Goal: Task Accomplishment & Management: Use online tool/utility

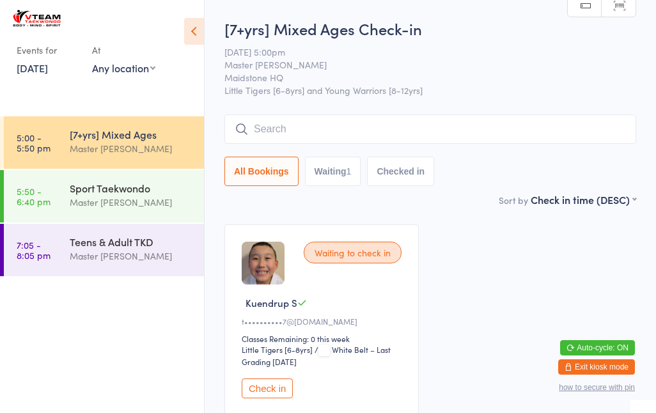
click at [329, 136] on input "search" at bounding box center [431, 128] width 412 height 29
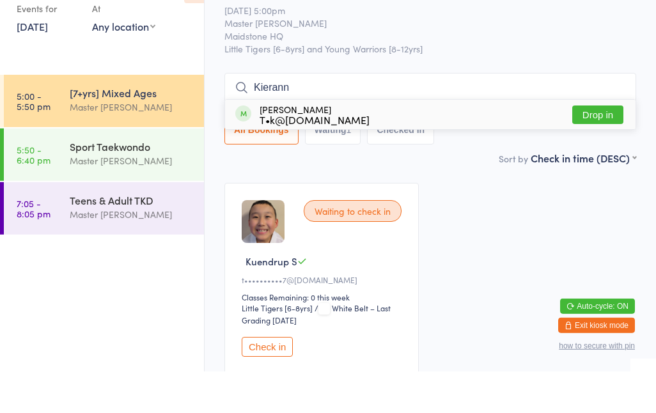
click at [238, 157] on button "All Bookings" at bounding box center [262, 171] width 74 height 29
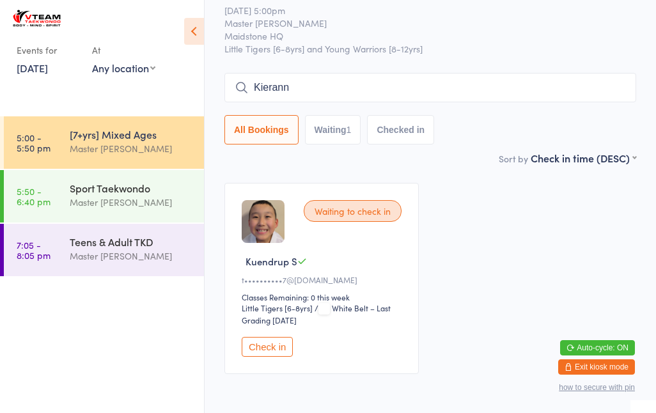
click at [237, 130] on button "All Bookings" at bounding box center [262, 129] width 74 height 29
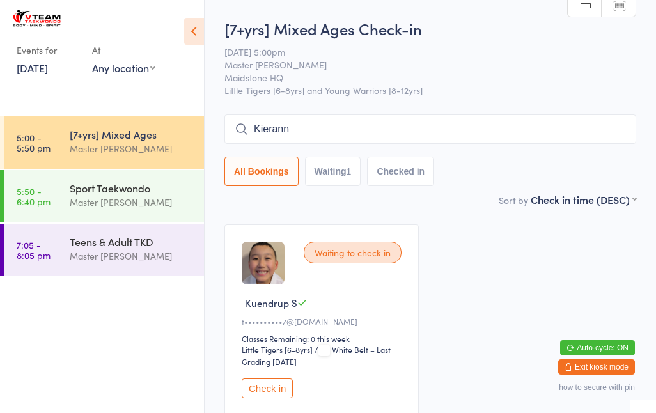
click at [326, 127] on input "Kierann" at bounding box center [431, 128] width 412 height 29
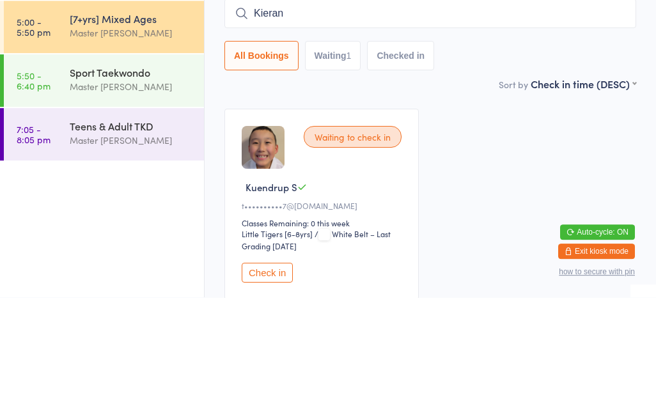
type input "Kieran"
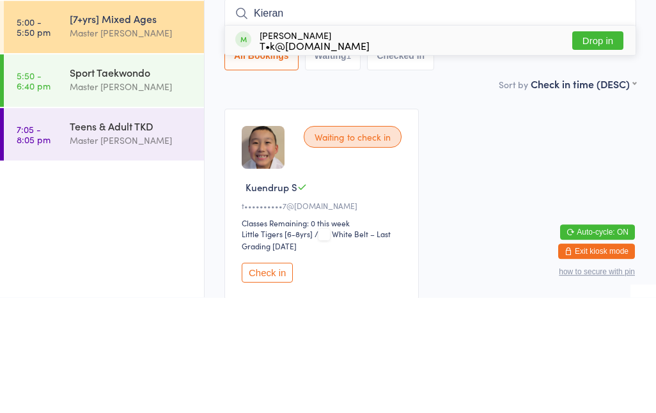
click at [327, 156] on div "T•k@[DOMAIN_NAME]" at bounding box center [315, 161] width 110 height 10
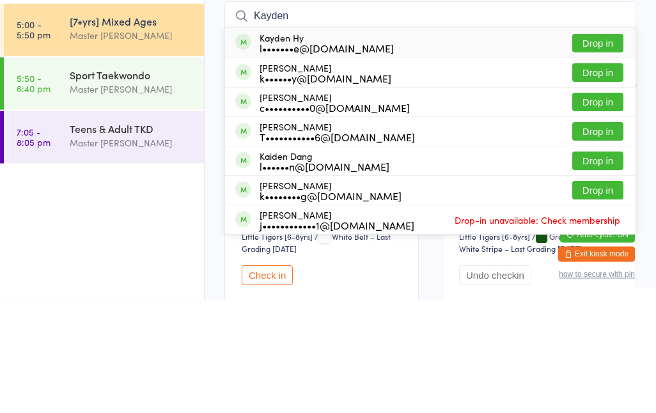
type input "Kayden"
click at [385, 141] on div "[PERSON_NAME] Hy l•••••••e@[DOMAIN_NAME] Drop in" at bounding box center [430, 155] width 411 height 29
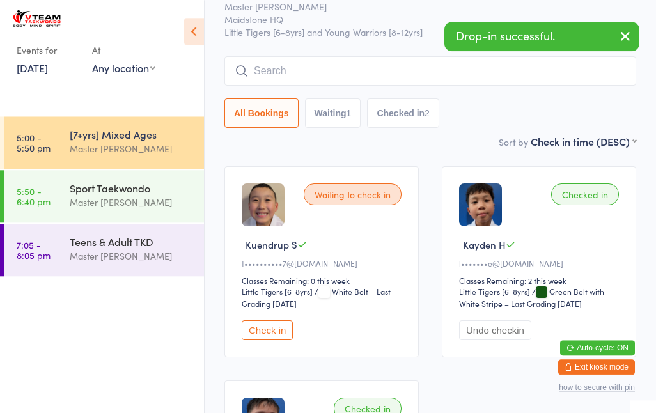
scroll to position [54, 0]
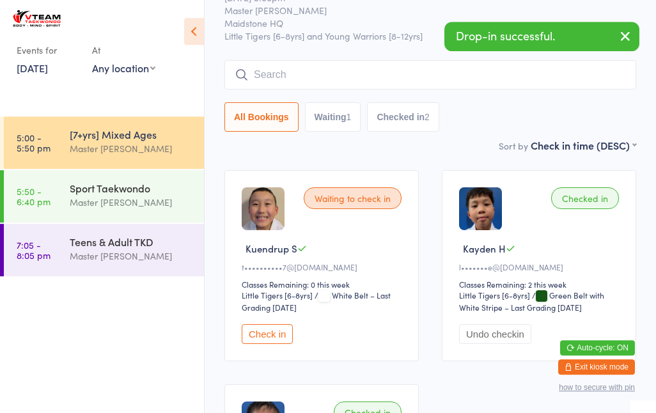
click at [347, 83] on input "search" at bounding box center [431, 74] width 412 height 29
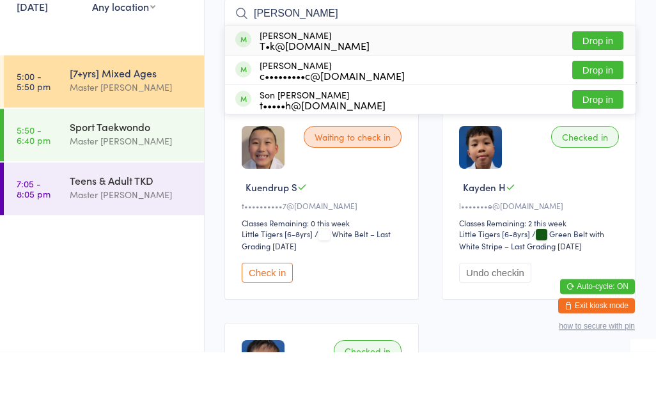
type input "[PERSON_NAME]"
click at [457, 87] on div "[PERSON_NAME] Le T•k@[DOMAIN_NAME] Drop in" at bounding box center [430, 101] width 411 height 29
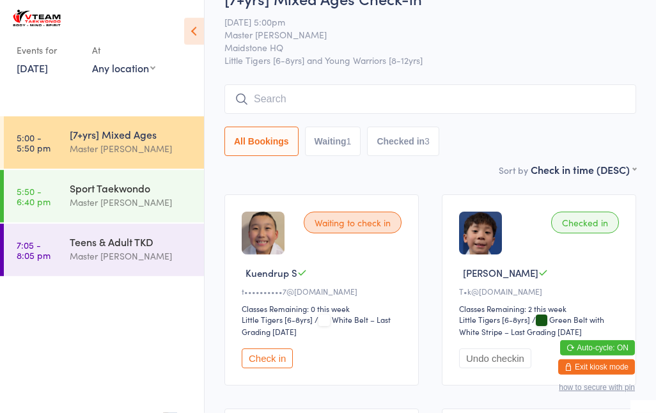
scroll to position [0, 0]
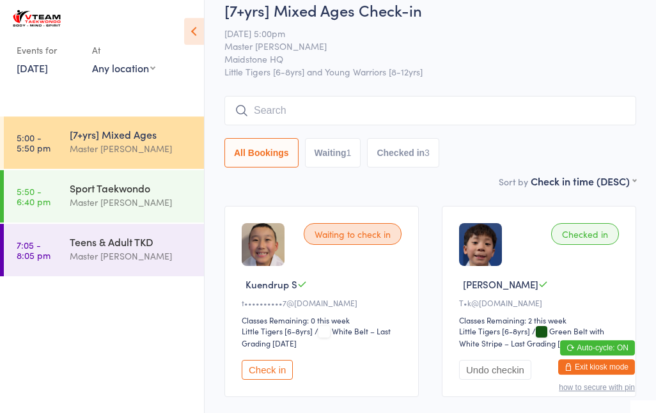
click at [254, 148] on button "All Bookings" at bounding box center [262, 152] width 74 height 29
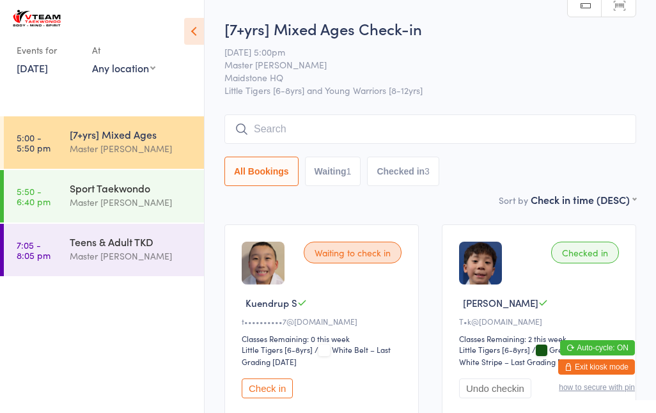
click at [375, 129] on input "search" at bounding box center [431, 128] width 412 height 29
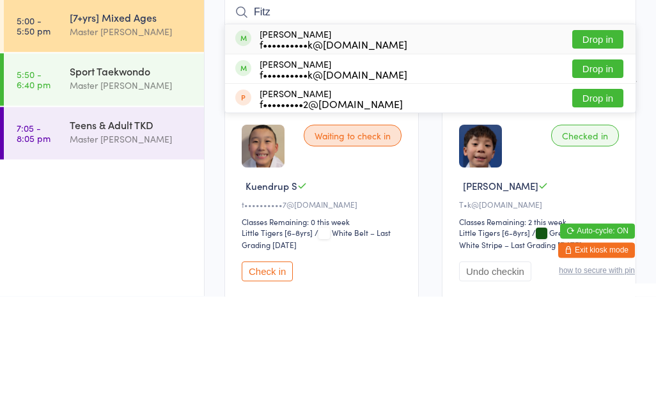
type input "Fitz"
click at [605, 147] on button "Drop in" at bounding box center [597, 156] width 51 height 19
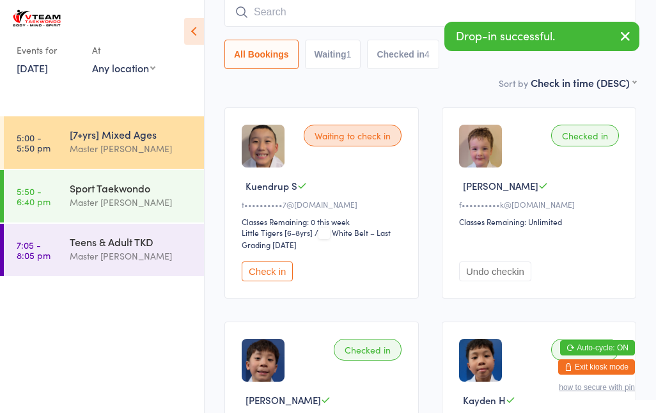
click at [377, 13] on input "search" at bounding box center [431, 11] width 412 height 29
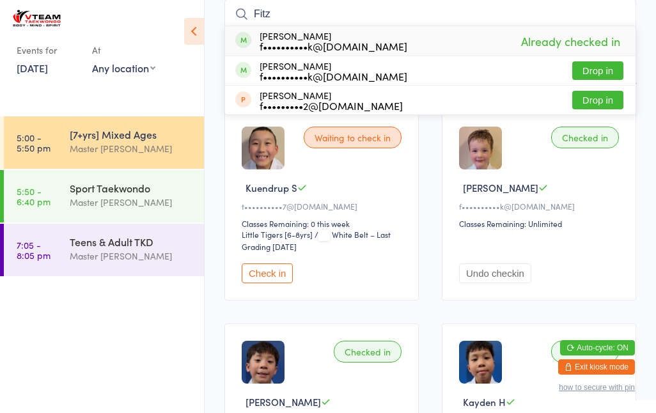
type input "Fitz"
click at [596, 67] on button "Drop in" at bounding box center [597, 70] width 51 height 19
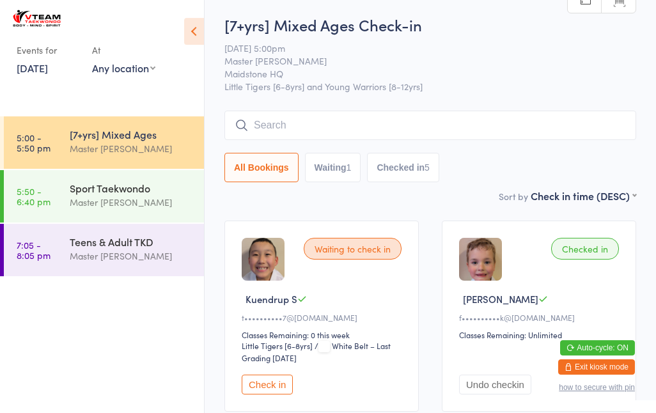
scroll to position [0, 0]
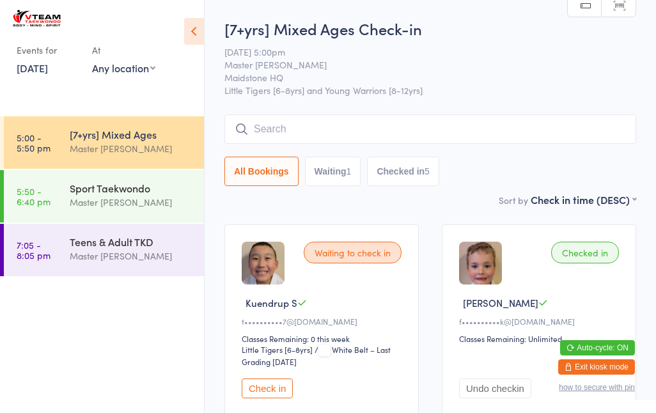
click at [123, 146] on div "Master [PERSON_NAME]" at bounding box center [131, 148] width 123 height 15
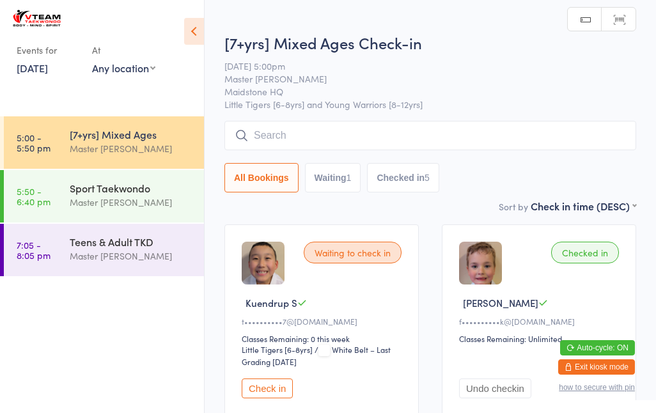
click at [430, 183] on div "5" at bounding box center [427, 178] width 5 height 10
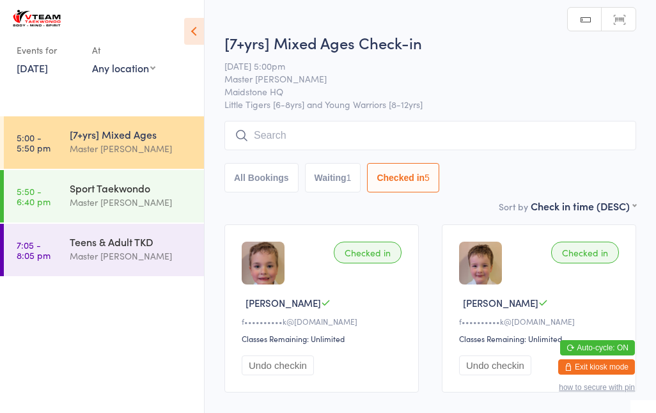
click at [329, 183] on button "Waiting 1" at bounding box center [333, 177] width 56 height 29
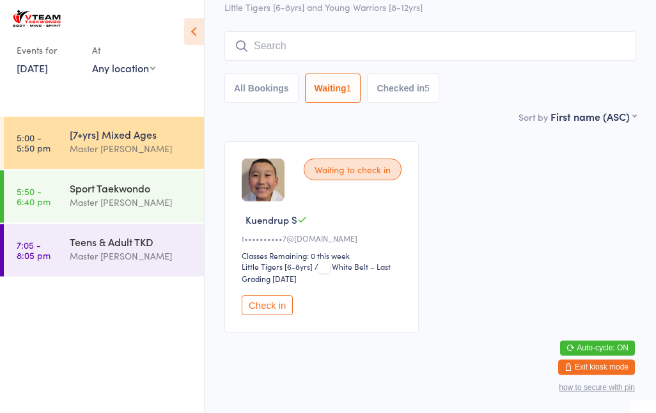
click at [264, 311] on button "Check in" at bounding box center [267, 306] width 51 height 20
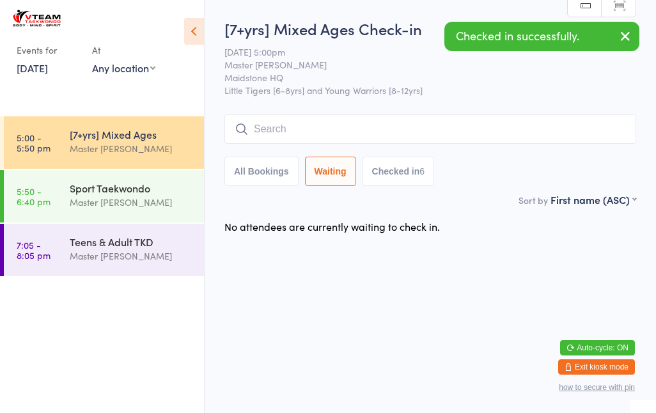
click at [248, 173] on button "All Bookings" at bounding box center [262, 171] width 74 height 29
select select "5"
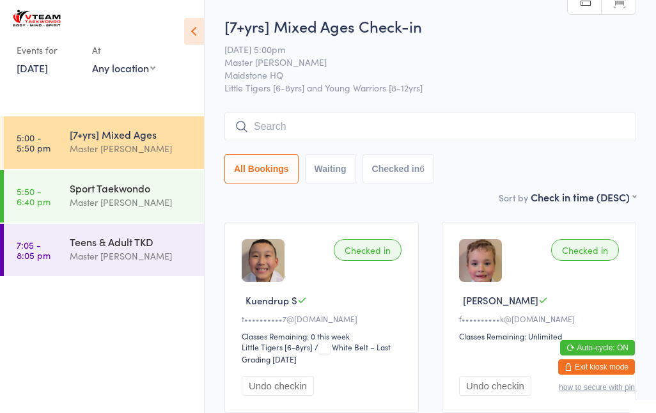
click at [390, 125] on input "search" at bounding box center [431, 126] width 412 height 29
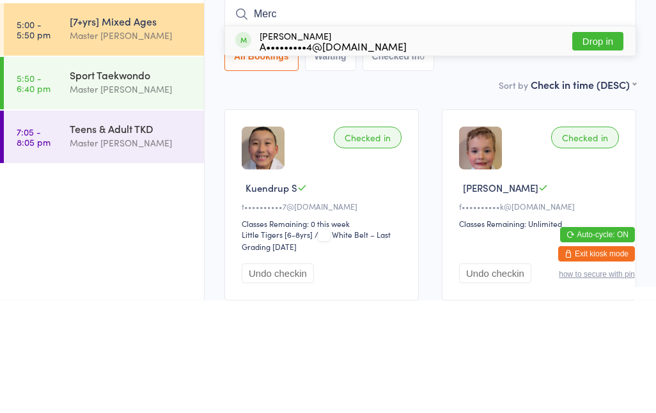
type input "Merc"
click at [425, 139] on div "[PERSON_NAME] A•••••••••4@[DOMAIN_NAME] Drop in" at bounding box center [430, 153] width 411 height 29
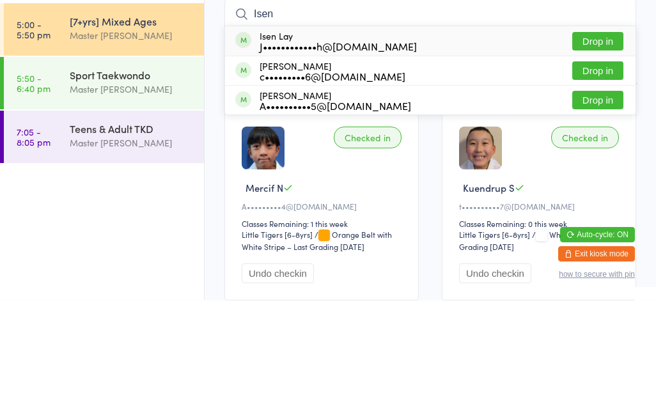
type input "Isen"
click at [443, 139] on div "Isen Lay J••••••••••••h@[DOMAIN_NAME] Drop in" at bounding box center [430, 153] width 411 height 29
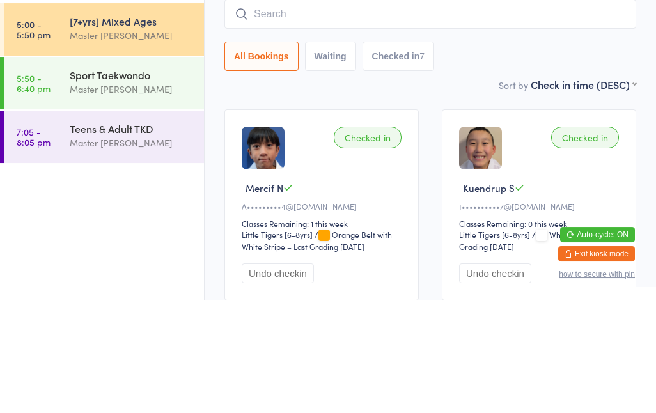
scroll to position [115, 0]
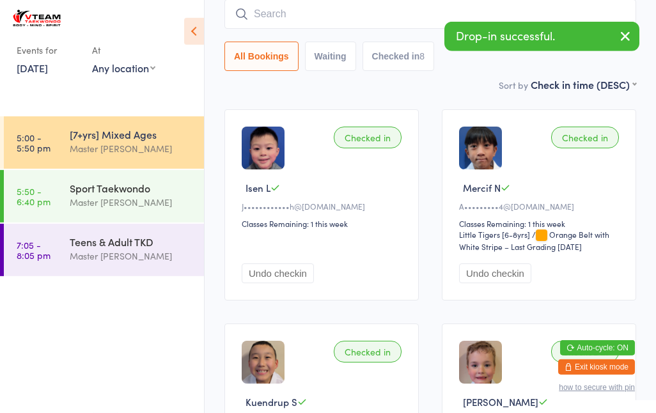
click at [340, 18] on input "search" at bounding box center [431, 13] width 412 height 29
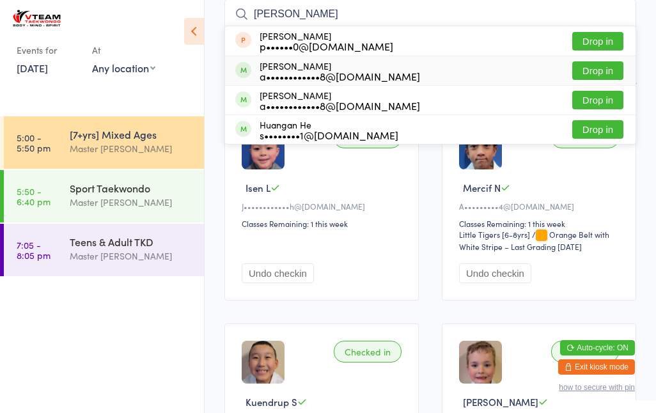
type input "[PERSON_NAME]"
click at [400, 81] on div "[PERSON_NAME] a••••••••••••8@[DOMAIN_NAME] Drop in" at bounding box center [430, 70] width 411 height 29
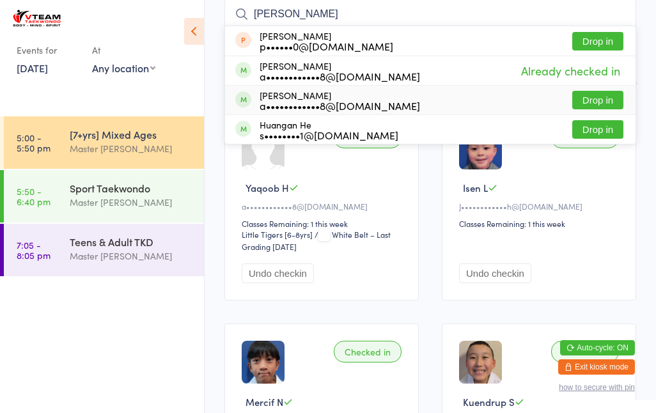
type input "[PERSON_NAME]"
click at [378, 100] on div "a••••••••••••8@[DOMAIN_NAME]" at bounding box center [340, 105] width 161 height 10
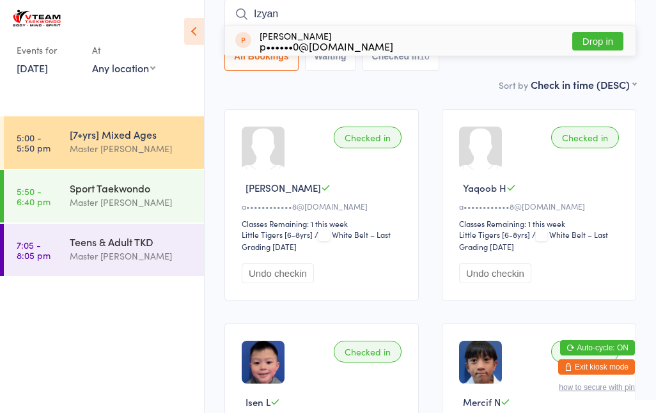
type input "Izyan"
click at [599, 36] on button "Drop in" at bounding box center [597, 41] width 51 height 19
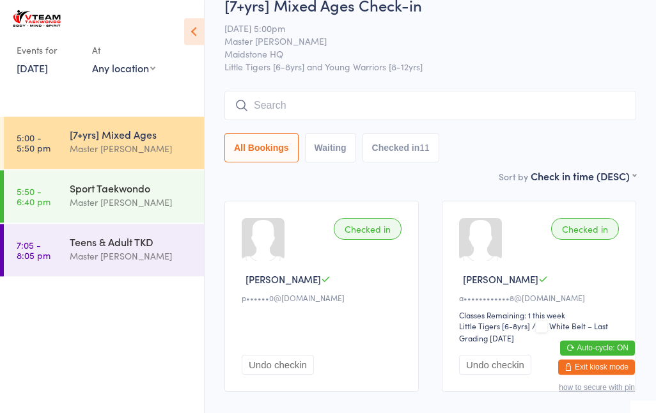
scroll to position [0, 0]
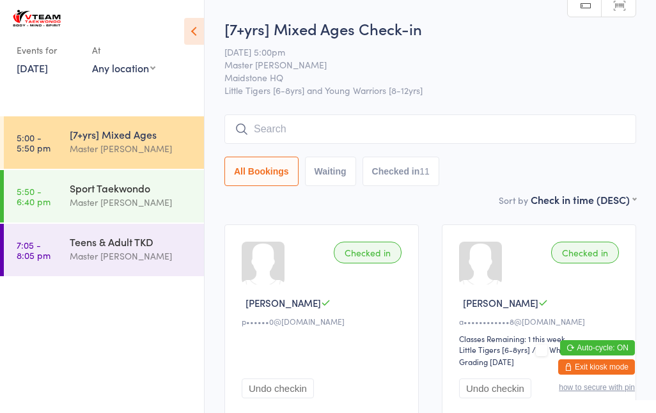
click at [395, 126] on input "search" at bounding box center [431, 128] width 412 height 29
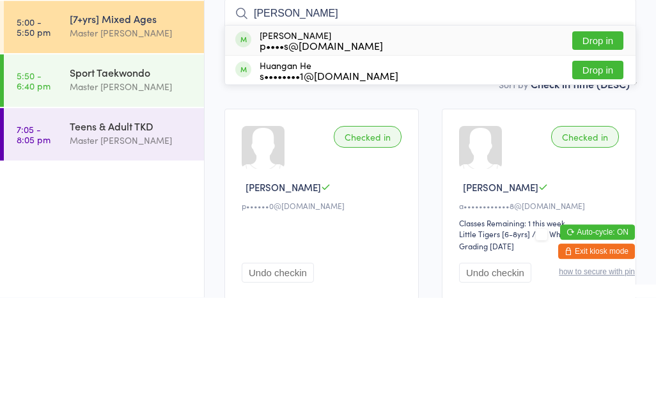
type input "[PERSON_NAME]"
click at [444, 141] on div "[PERSON_NAME] p••••s@[DOMAIN_NAME] Drop in" at bounding box center [430, 155] width 411 height 29
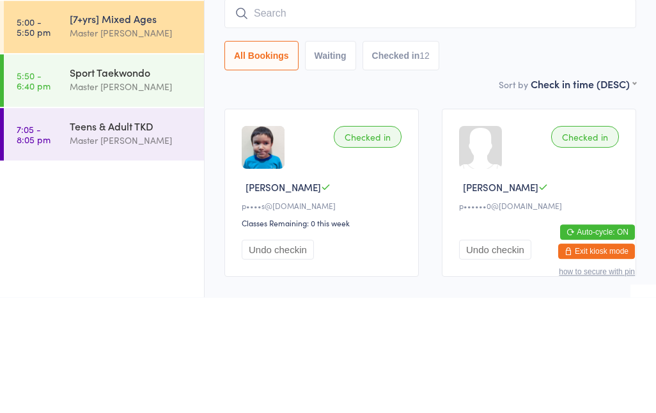
click at [493, 157] on div "All Bookings Waiting Checked in 12" at bounding box center [431, 171] width 412 height 29
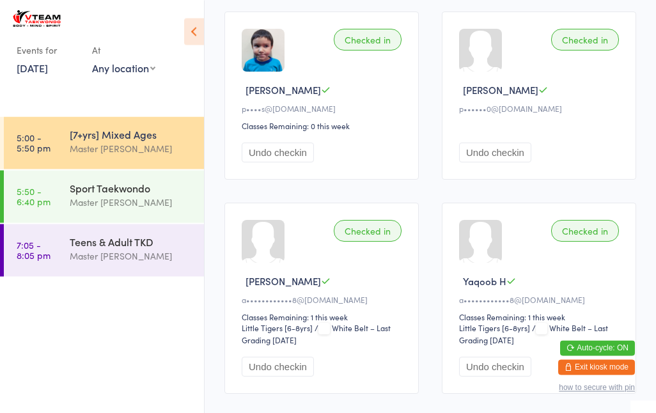
scroll to position [224, 0]
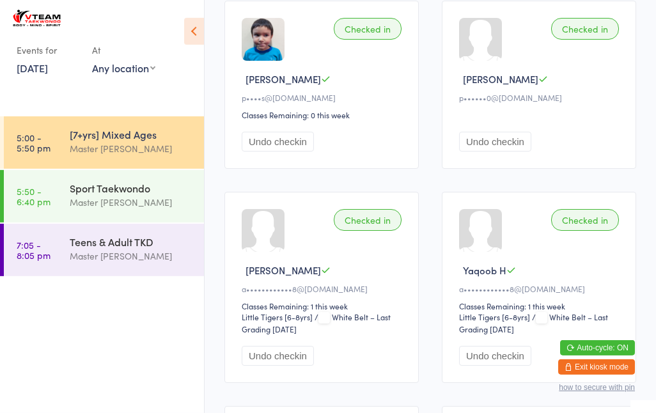
click at [145, 209] on div "Master [PERSON_NAME]" at bounding box center [131, 202] width 123 height 15
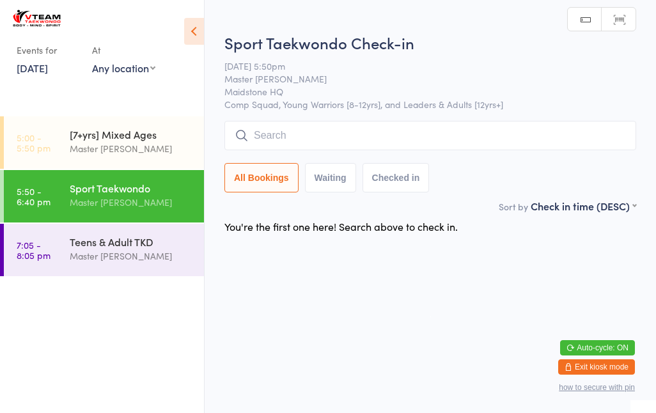
click at [150, 251] on div "Master [PERSON_NAME]" at bounding box center [131, 256] width 123 height 15
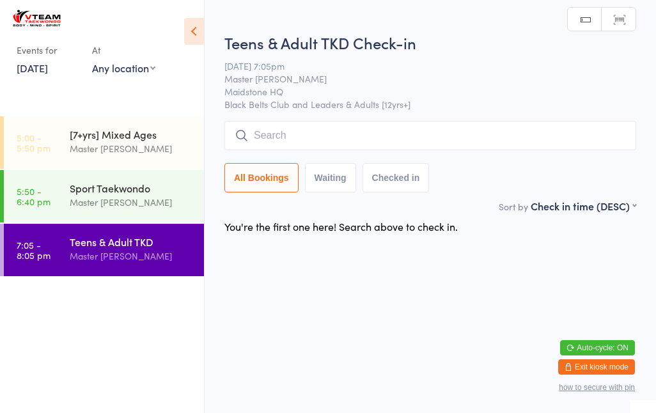
click at [162, 194] on div "Sport Taekwondo" at bounding box center [131, 188] width 123 height 14
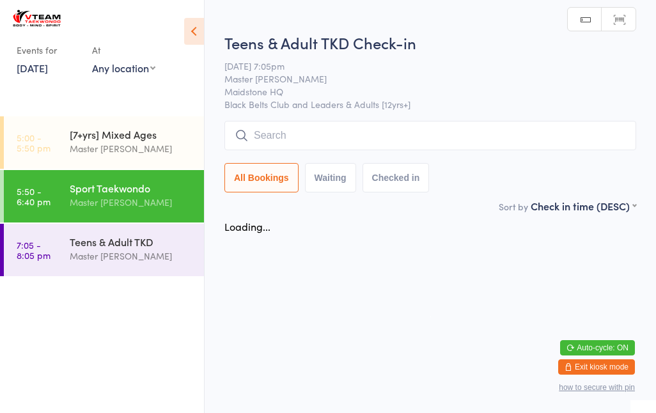
click at [158, 145] on div "Master [PERSON_NAME]" at bounding box center [131, 148] width 123 height 15
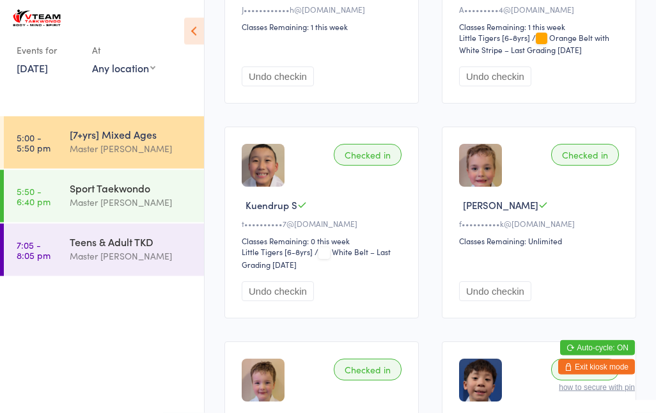
scroll to position [718, 0]
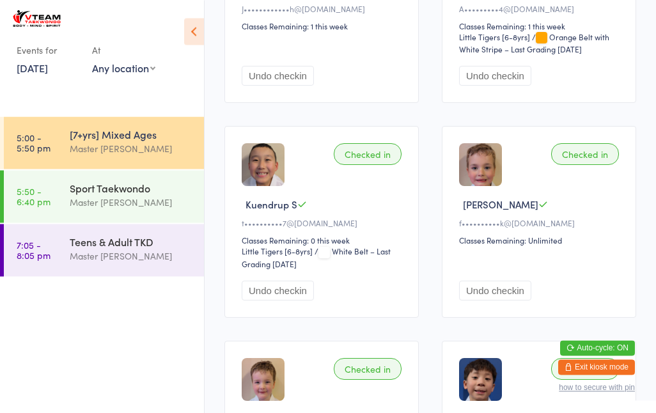
click at [111, 205] on div "Master [PERSON_NAME]" at bounding box center [131, 202] width 123 height 15
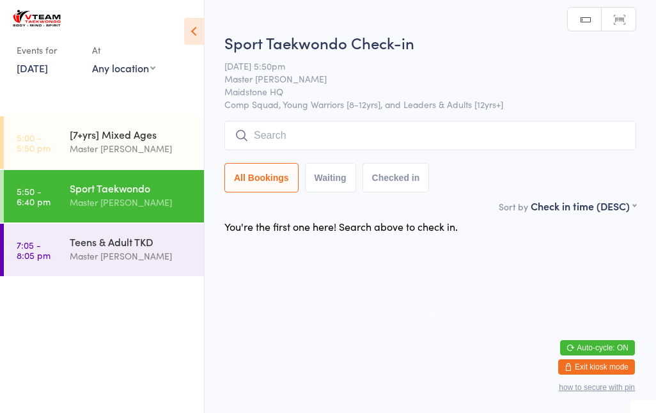
click at [437, 130] on input "search" at bounding box center [431, 135] width 412 height 29
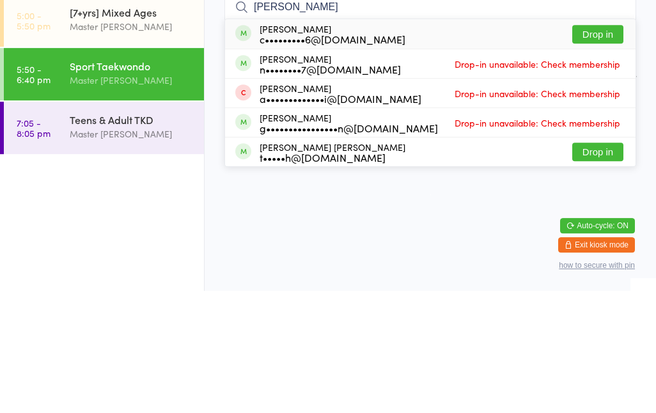
type input "[PERSON_NAME]"
click at [599, 147] on button "Drop in" at bounding box center [597, 156] width 51 height 19
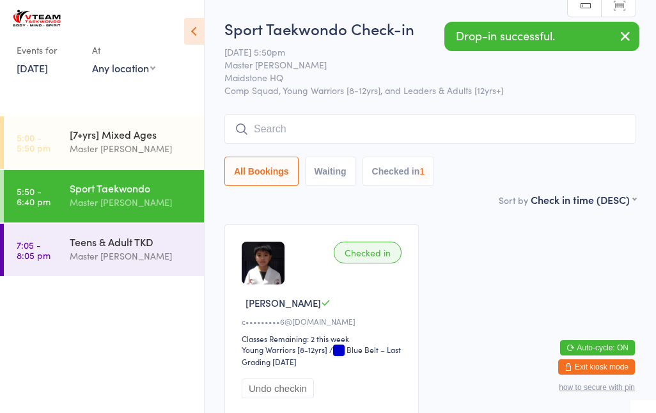
click at [568, 143] on input "search" at bounding box center [431, 128] width 412 height 29
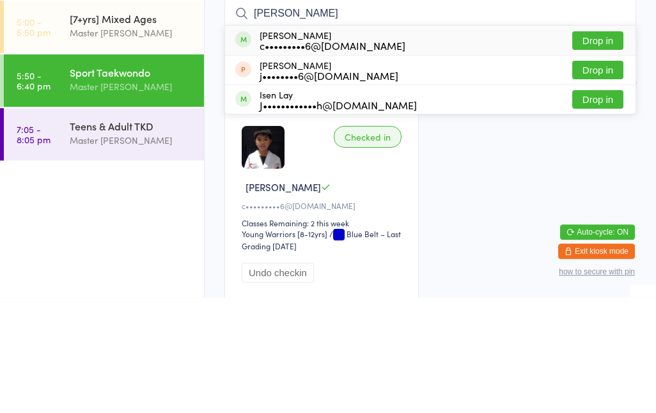
type input "[PERSON_NAME]"
click at [601, 147] on button "Drop in" at bounding box center [597, 156] width 51 height 19
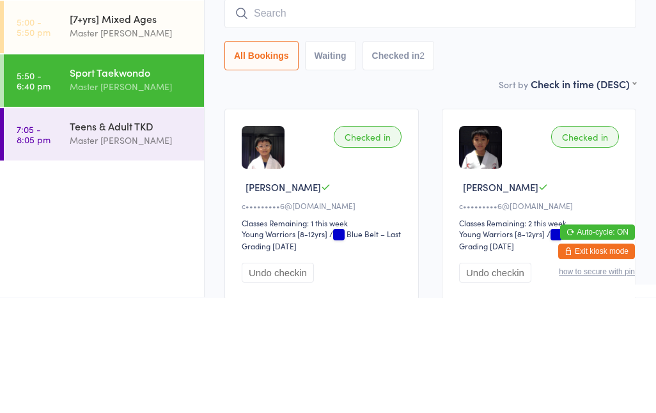
scroll to position [108, 0]
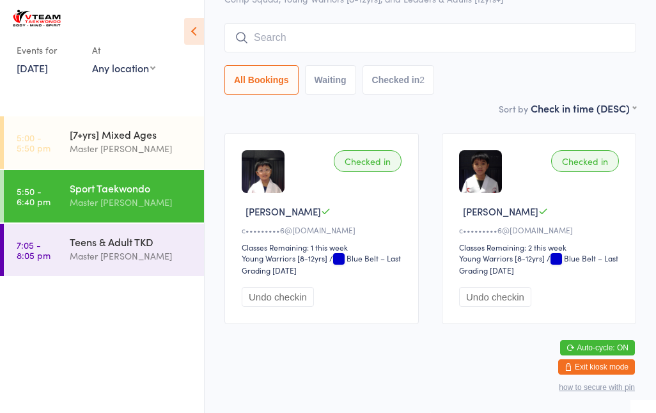
click at [313, 26] on input "search" at bounding box center [431, 37] width 412 height 29
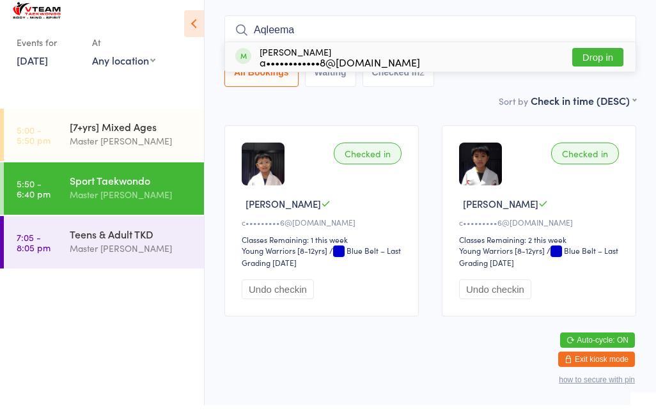
type input "Aqleema"
click at [457, 101] on div "Sort by Check in time (DESC) First name (ASC) First name (DESC) Last name (ASC)…" at bounding box center [431, 108] width 412 height 14
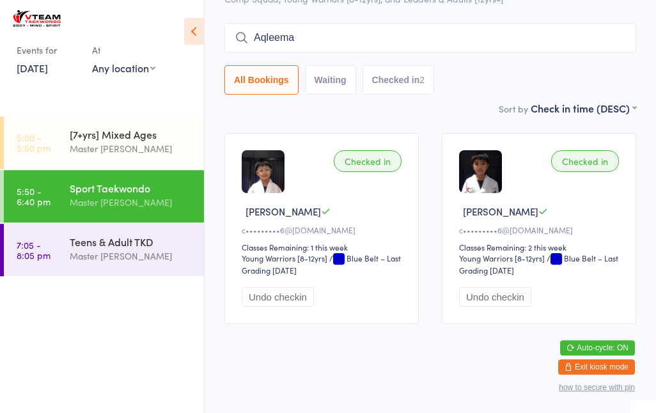
scroll to position [0, 0]
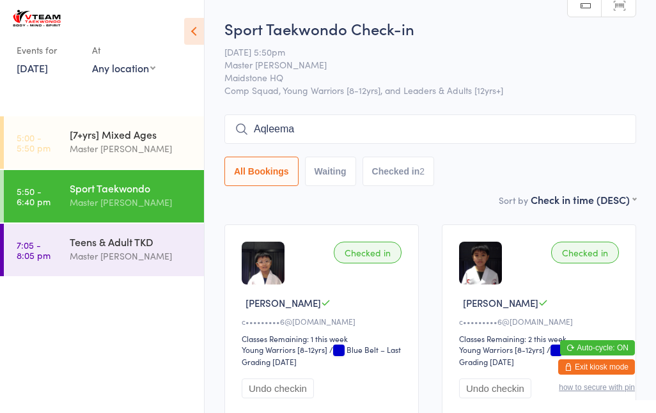
click at [475, 128] on input "Aqleema" at bounding box center [431, 128] width 412 height 29
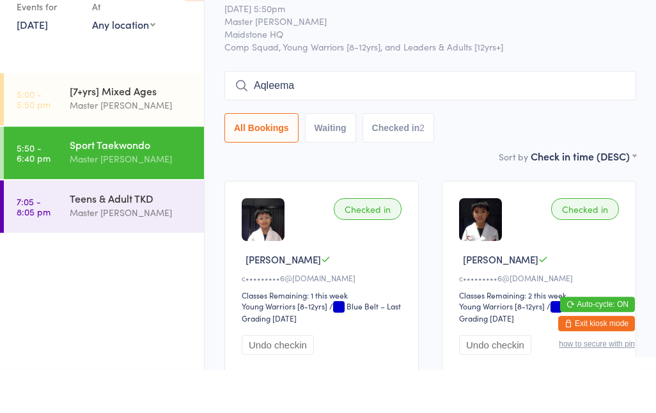
click at [575, 157] on div "All Bookings Waiting Checked in 2" at bounding box center [431, 171] width 412 height 29
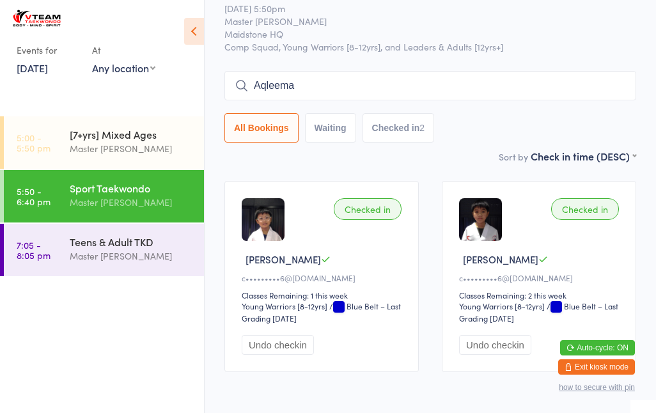
click at [144, 141] on div "[7+yrs] Mixed Ages" at bounding box center [131, 134] width 123 height 14
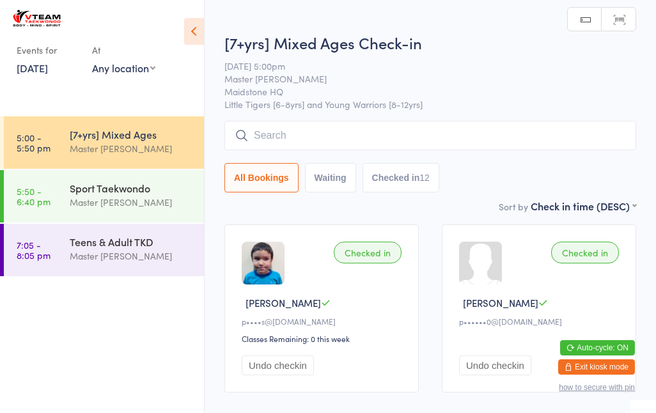
click at [160, 193] on div "Sport Taekwondo" at bounding box center [131, 188] width 123 height 14
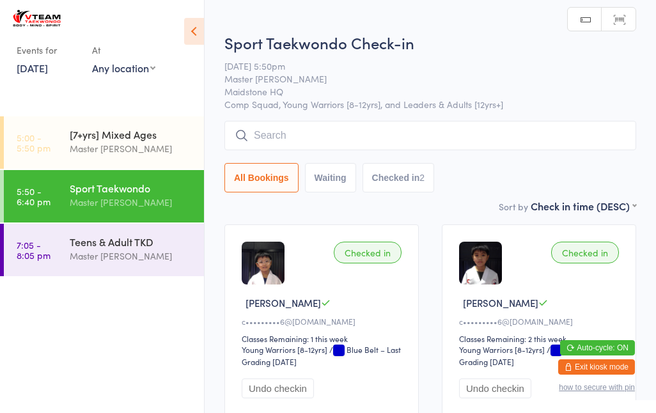
click at [141, 136] on div "[7+yrs] Mixed Ages" at bounding box center [131, 134] width 123 height 14
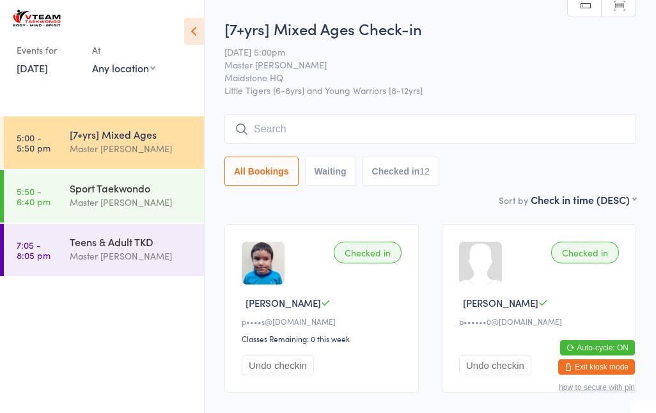
click at [287, 130] on input "search" at bounding box center [431, 128] width 412 height 29
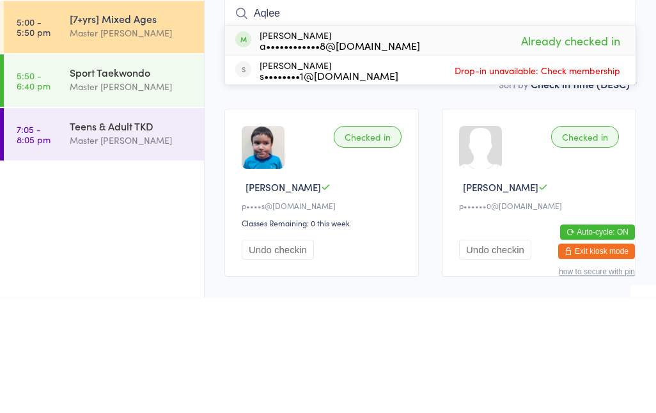
type input "Aqlee"
click at [310, 146] on div "[PERSON_NAME] a••••••••••••8@[DOMAIN_NAME]" at bounding box center [340, 156] width 161 height 20
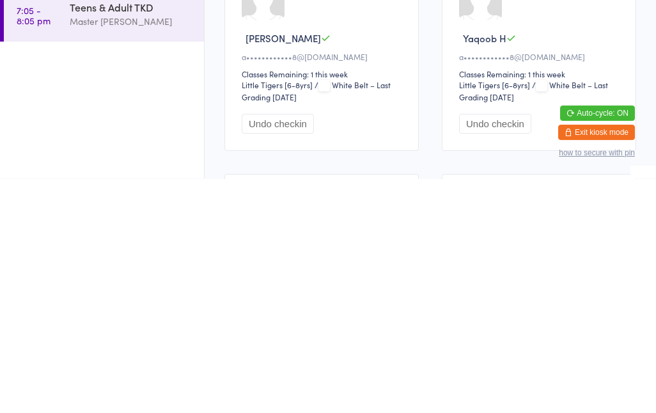
scroll to position [228, 0]
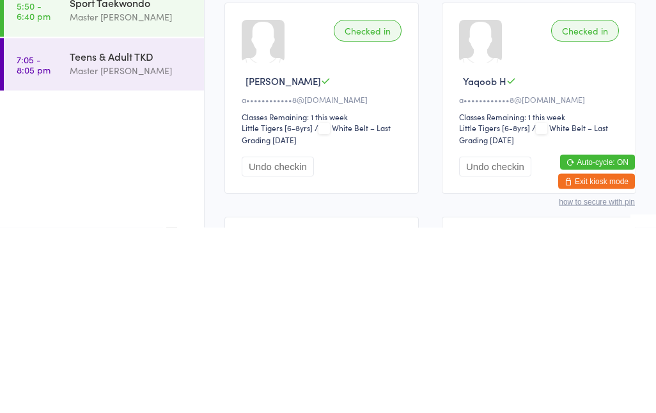
click at [294, 188] on div "Checked in Aqleema H a••••••••••••8@[DOMAIN_NAME] Classes Remaining: 1 this wee…" at bounding box center [322, 283] width 194 height 191
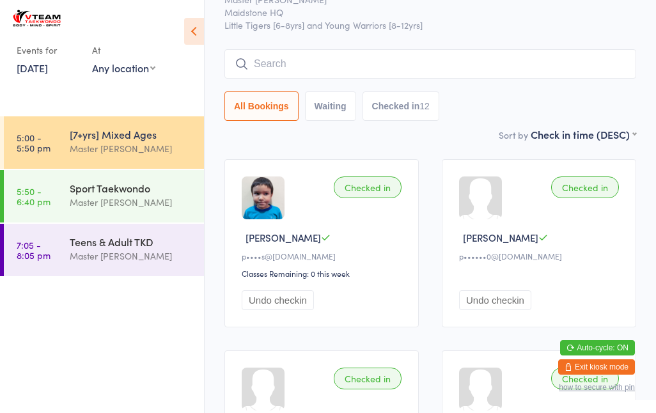
scroll to position [0, 0]
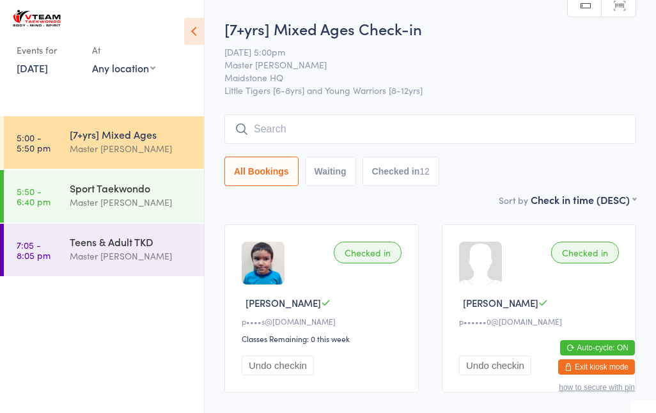
click at [327, 134] on input "search" at bounding box center [431, 128] width 412 height 29
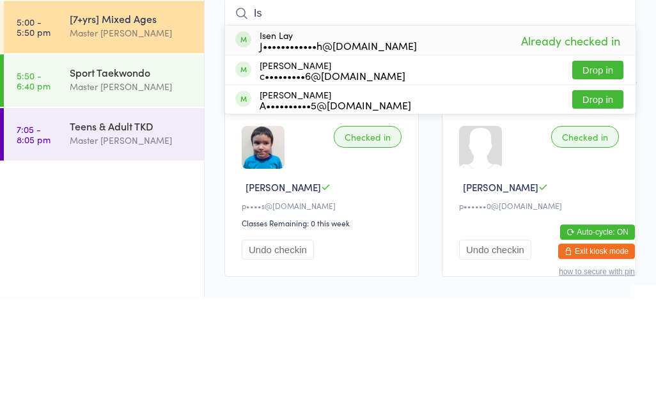
type input "I"
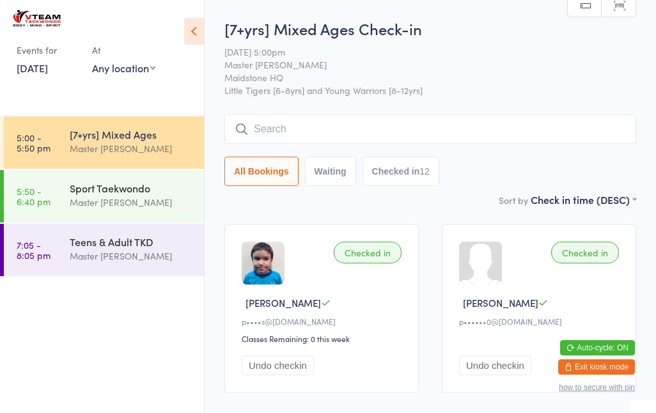
click at [430, 130] on input "search" at bounding box center [431, 128] width 412 height 29
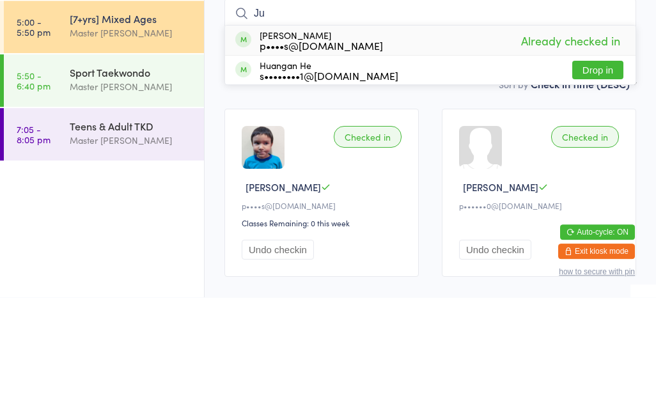
type input "J"
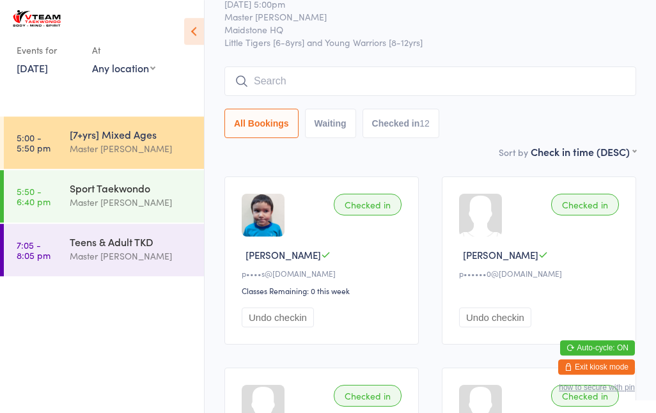
scroll to position [46, 0]
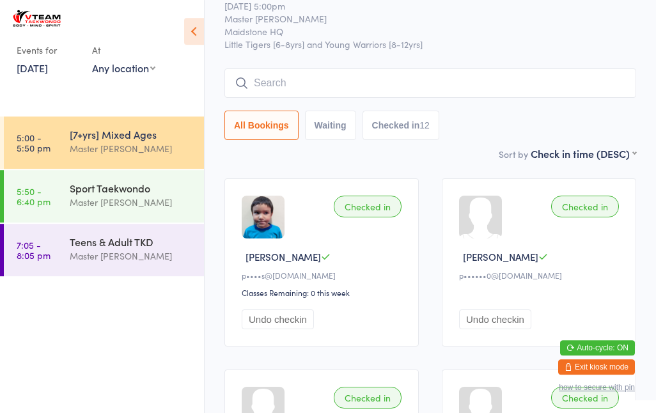
click at [260, 77] on input "search" at bounding box center [431, 82] width 412 height 29
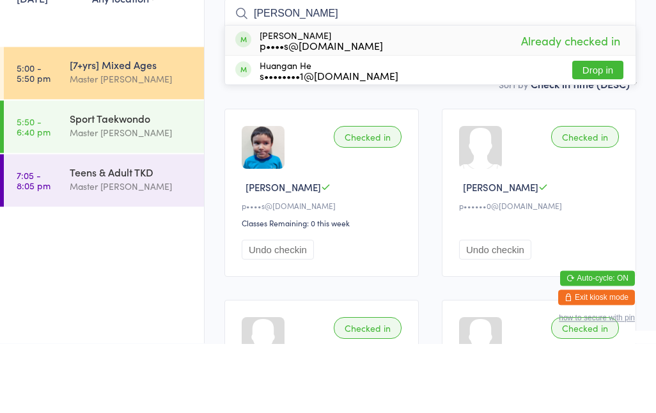
type input "[PERSON_NAME]"
click at [611, 130] on button "Drop in" at bounding box center [597, 139] width 51 height 19
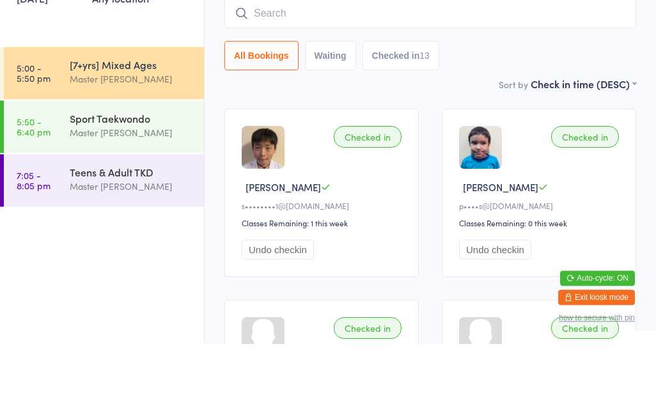
scroll to position [116, 0]
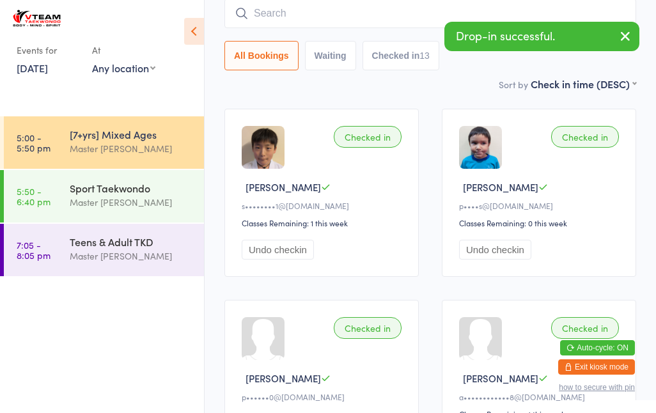
click at [294, 254] on button "Undo checkin" at bounding box center [278, 250] width 72 height 20
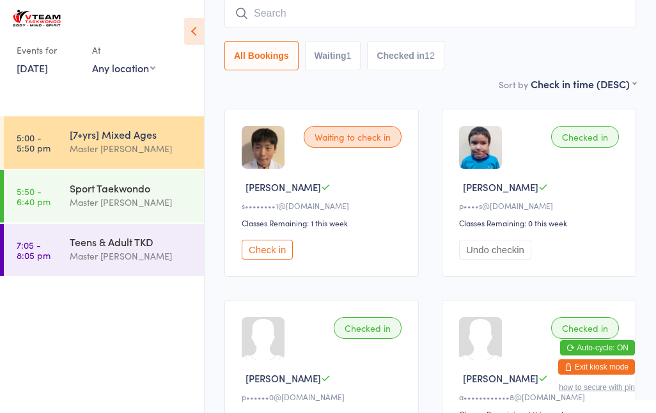
click at [588, 20] on input "search" at bounding box center [431, 13] width 412 height 29
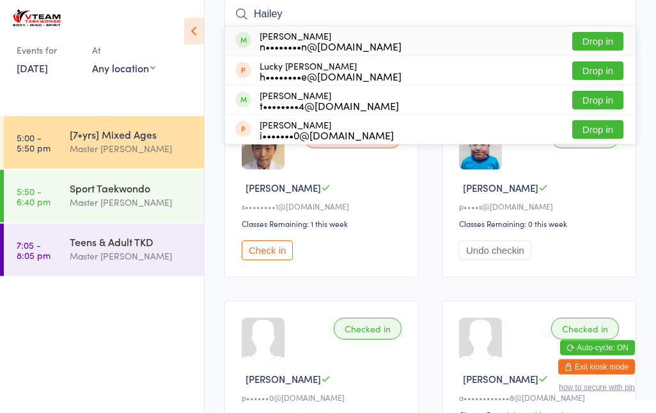
type input "Hailey"
click at [600, 45] on button "Drop in" at bounding box center [597, 41] width 51 height 19
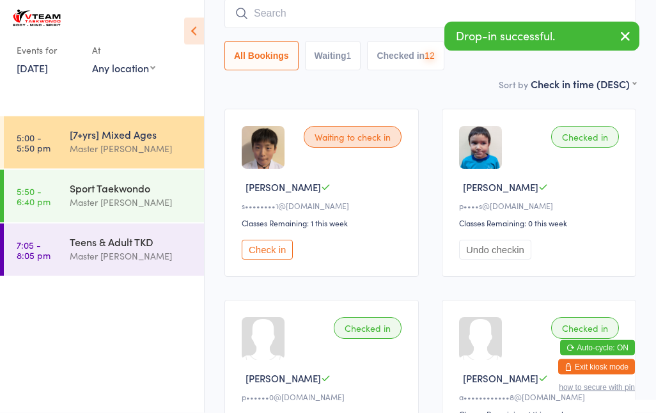
scroll to position [116, 0]
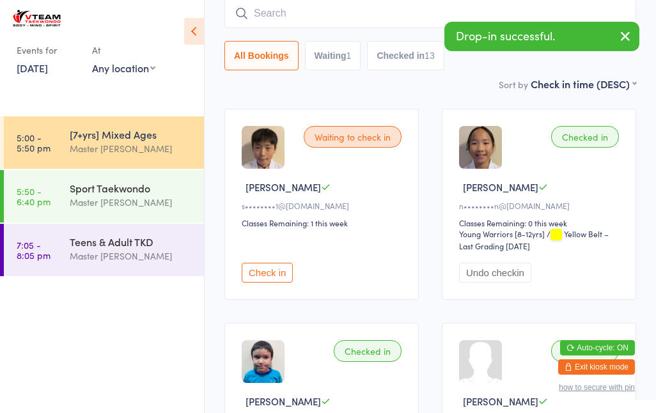
click at [413, 13] on input "search" at bounding box center [431, 13] width 412 height 29
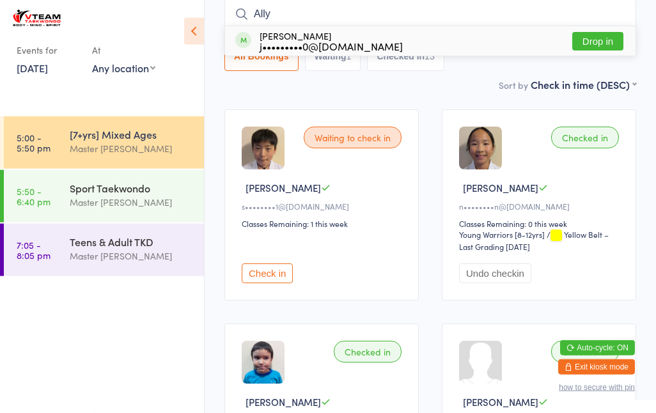
type input "Ally"
click at [359, 42] on div "j•••••••••0@[DOMAIN_NAME]" at bounding box center [331, 46] width 143 height 10
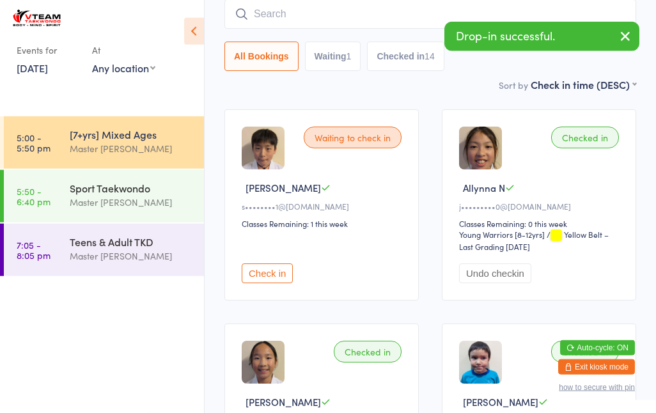
scroll to position [116, 0]
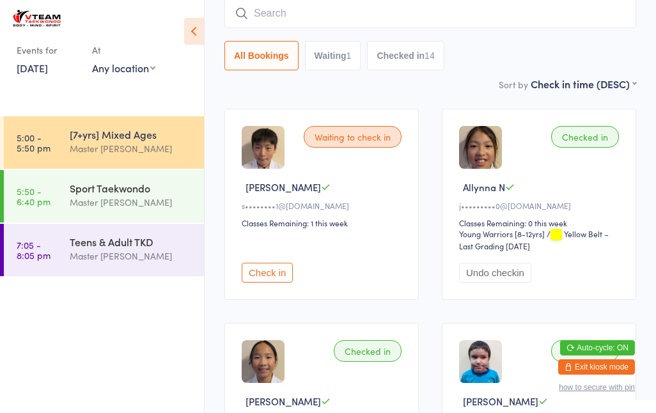
click at [548, 17] on input "search" at bounding box center [431, 13] width 412 height 29
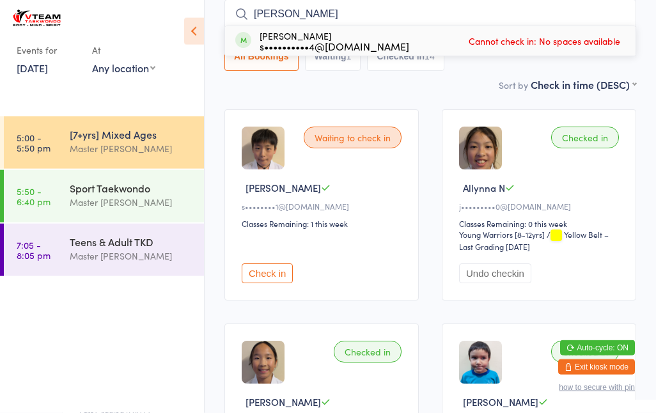
type input "[PERSON_NAME]"
click at [514, 36] on span "Cannot check in: No spaces available" at bounding box center [545, 40] width 158 height 19
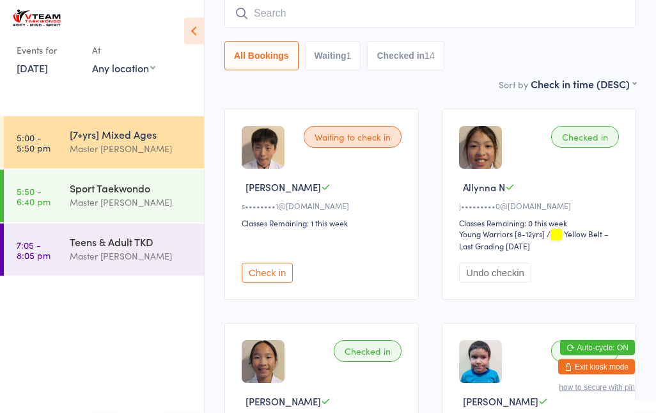
click at [436, 15] on input "search" at bounding box center [431, 13] width 412 height 29
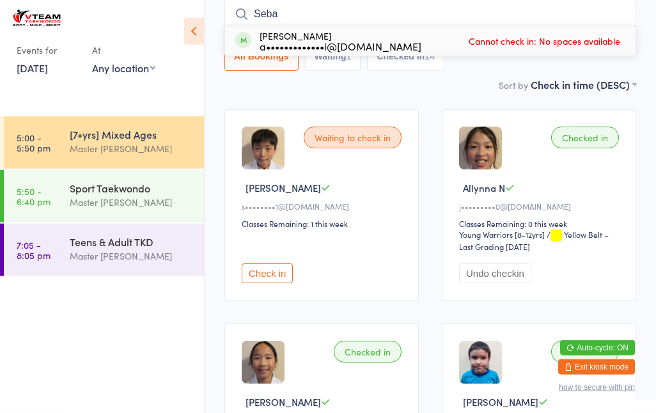
type input "Seba"
click at [351, 36] on div "[PERSON_NAME] a•••••••••••••i@[DOMAIN_NAME]" at bounding box center [341, 41] width 162 height 20
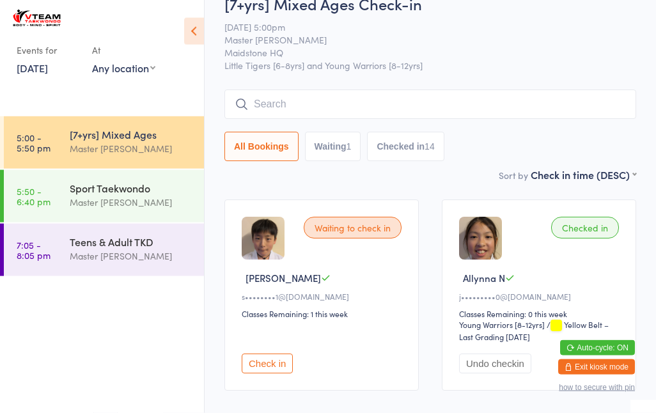
scroll to position [0, 0]
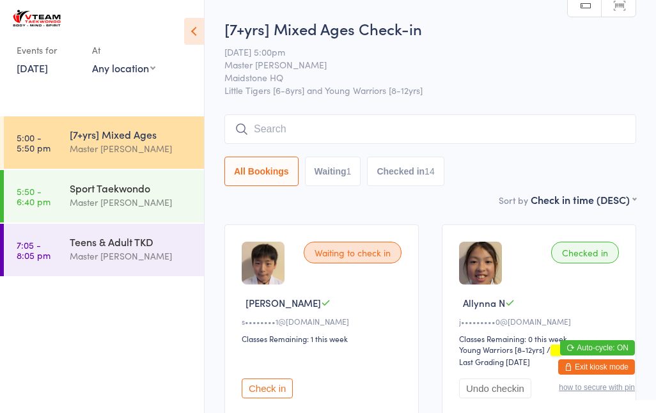
click at [465, 69] on span "Master [PERSON_NAME]" at bounding box center [421, 64] width 392 height 13
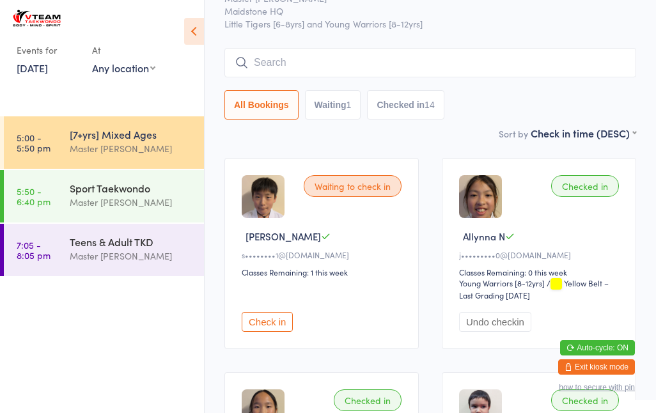
scroll to position [107, 0]
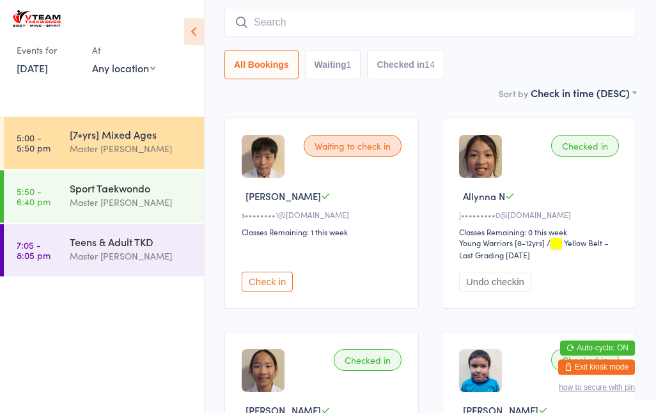
click at [274, 292] on button "Check in" at bounding box center [267, 282] width 51 height 20
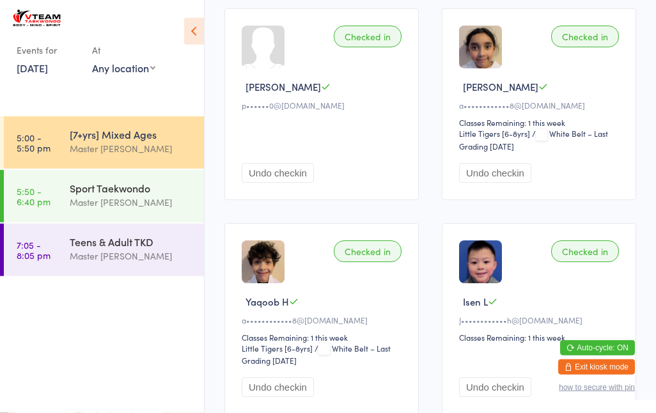
scroll to position [645, 0]
click at [116, 191] on div "Sport Taekwondo" at bounding box center [131, 188] width 123 height 14
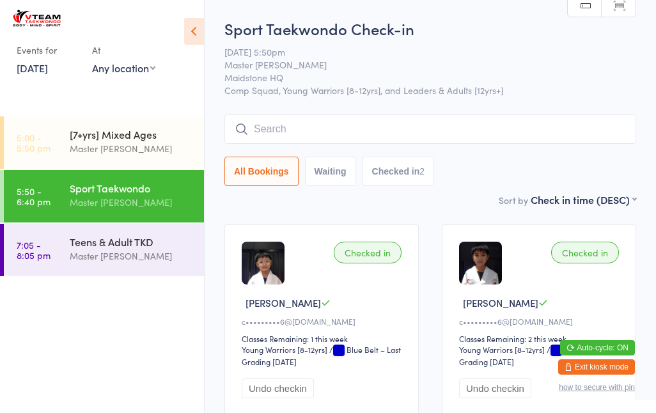
click at [312, 123] on input "search" at bounding box center [431, 128] width 412 height 29
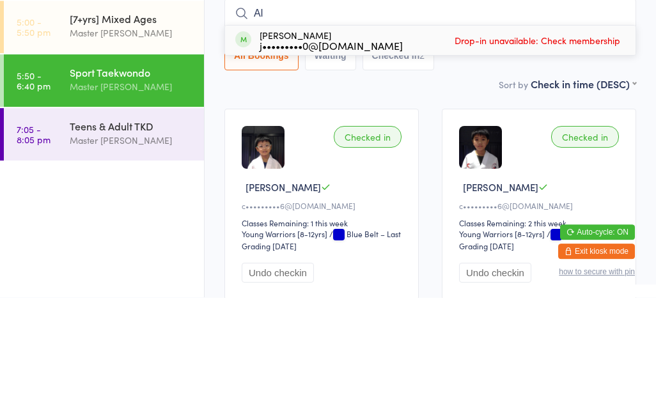
type input "A"
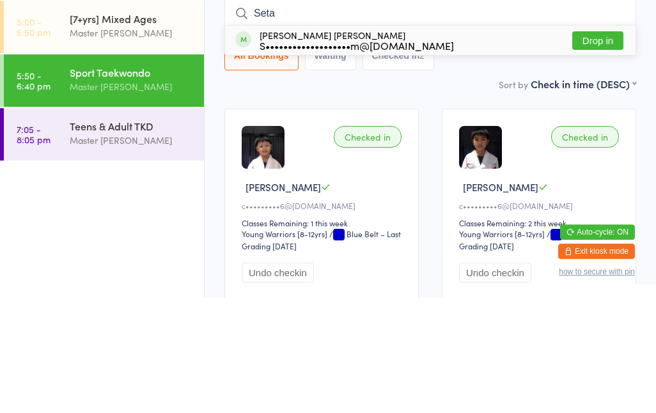
type input "Seta"
click at [597, 147] on button "Drop in" at bounding box center [597, 156] width 51 height 19
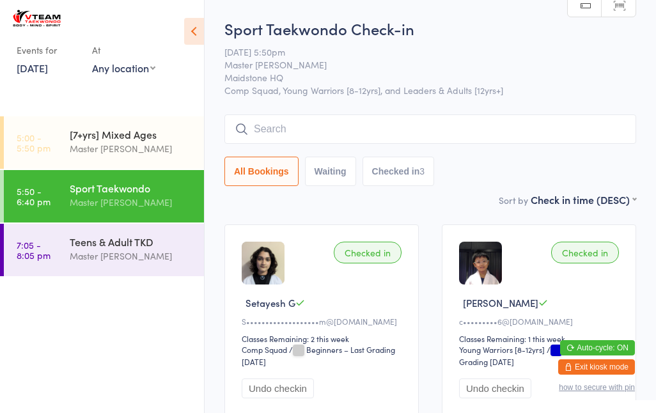
click at [274, 138] on input "search" at bounding box center [431, 128] width 412 height 29
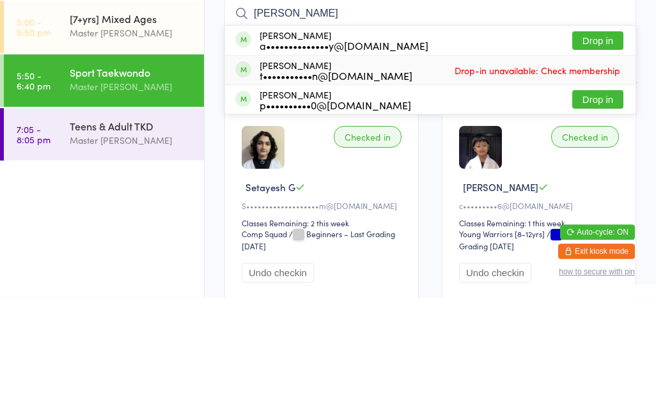
type input "[PERSON_NAME]"
click at [326, 186] on div "t•••••••••••n@[DOMAIN_NAME]" at bounding box center [336, 191] width 153 height 10
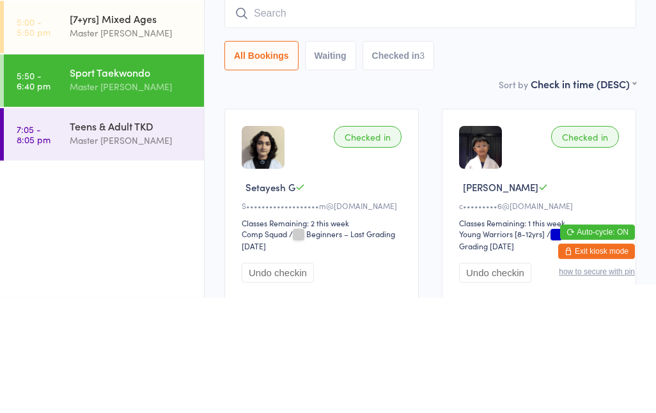
click at [588, 242] on div "Checked in" at bounding box center [585, 253] width 68 height 22
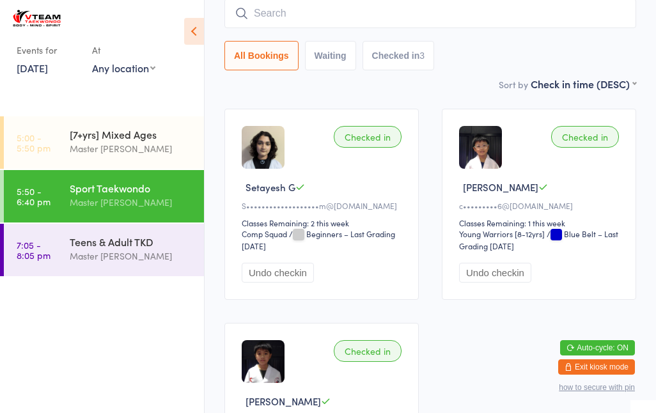
click at [409, 51] on button "Checked in 3" at bounding box center [399, 55] width 72 height 29
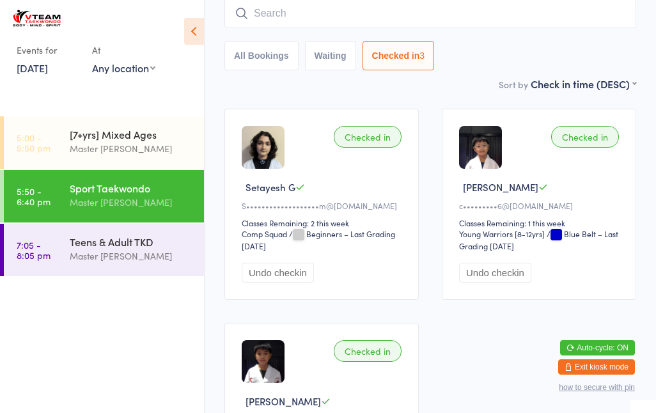
click at [243, 52] on button "All Bookings" at bounding box center [262, 55] width 74 height 29
